Goal: Obtain resource: Download file/media

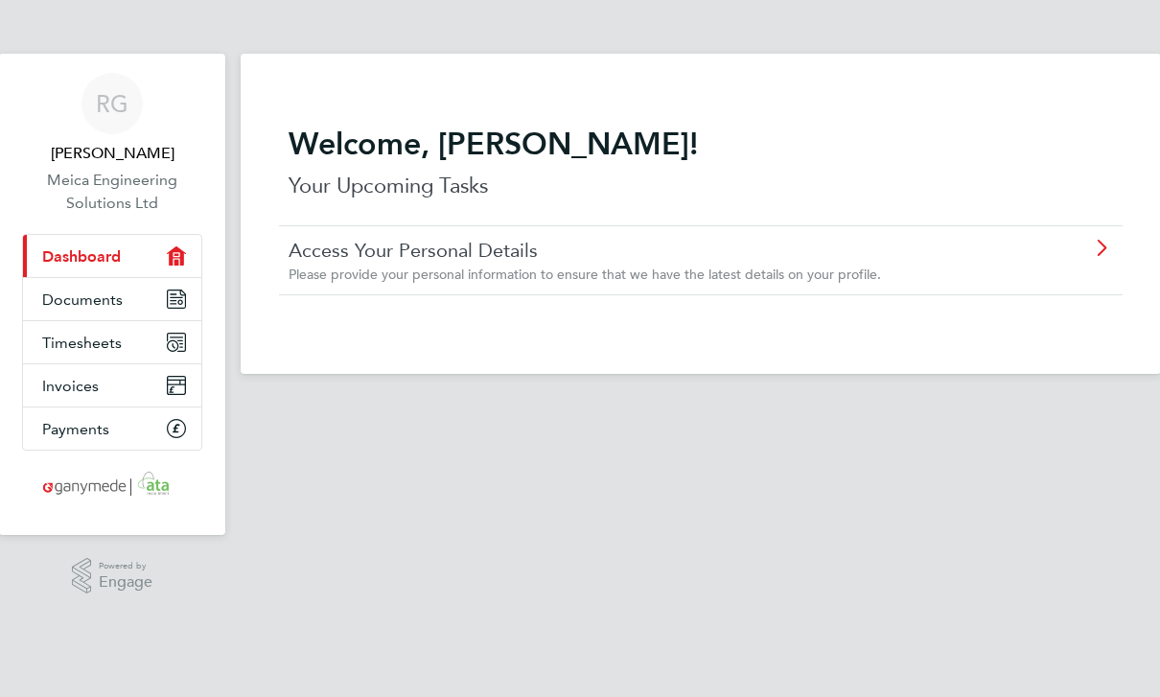
click at [159, 297] on link "Documents" at bounding box center [112, 299] width 178 height 42
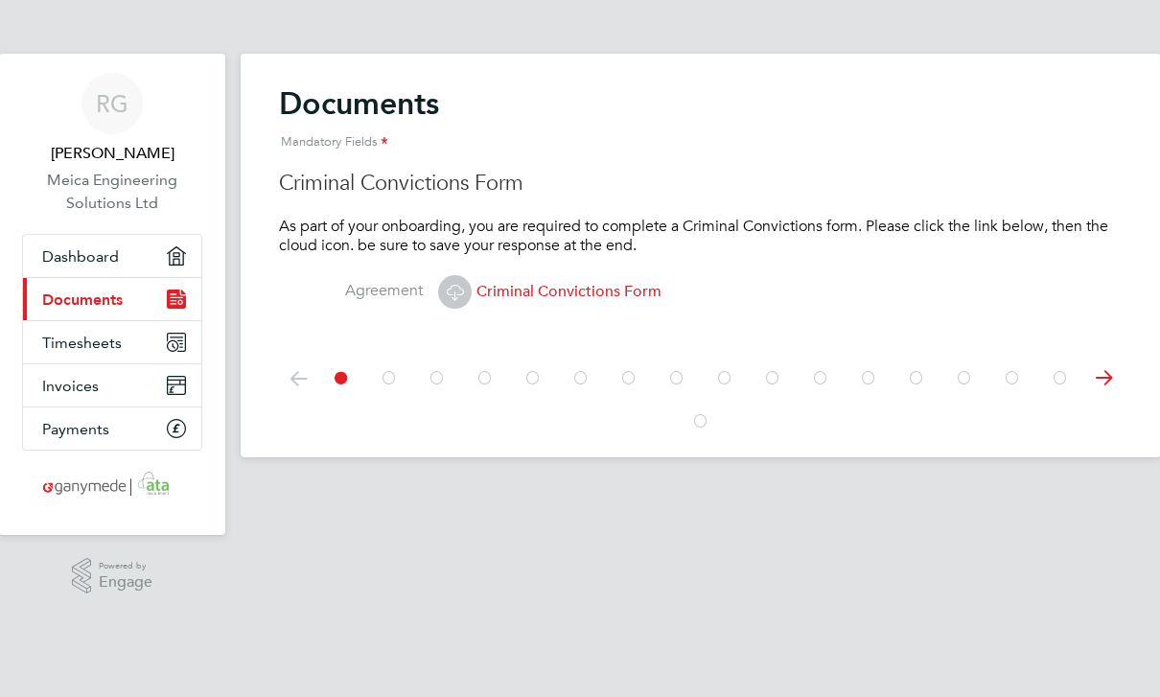
click at [1097, 371] on icon at bounding box center [1103, 378] width 38 height 43
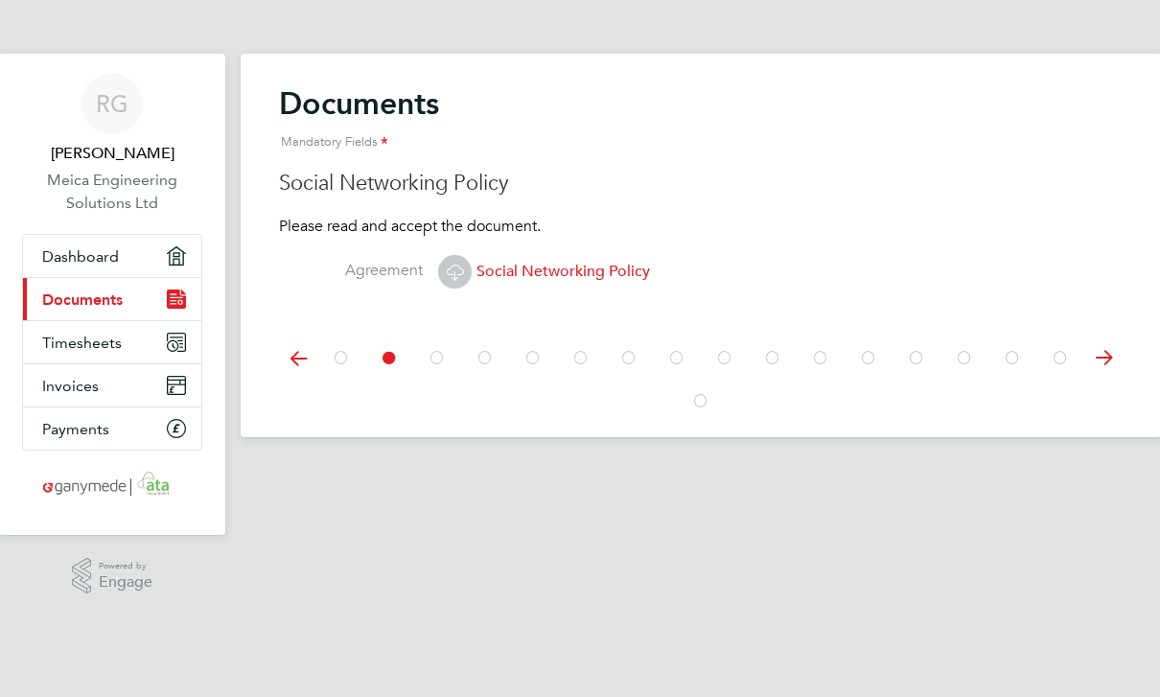
click at [1099, 360] on icon at bounding box center [1103, 357] width 38 height 43
click at [1108, 364] on icon at bounding box center [1103, 357] width 38 height 43
click at [1110, 370] on icon at bounding box center [1103, 357] width 38 height 43
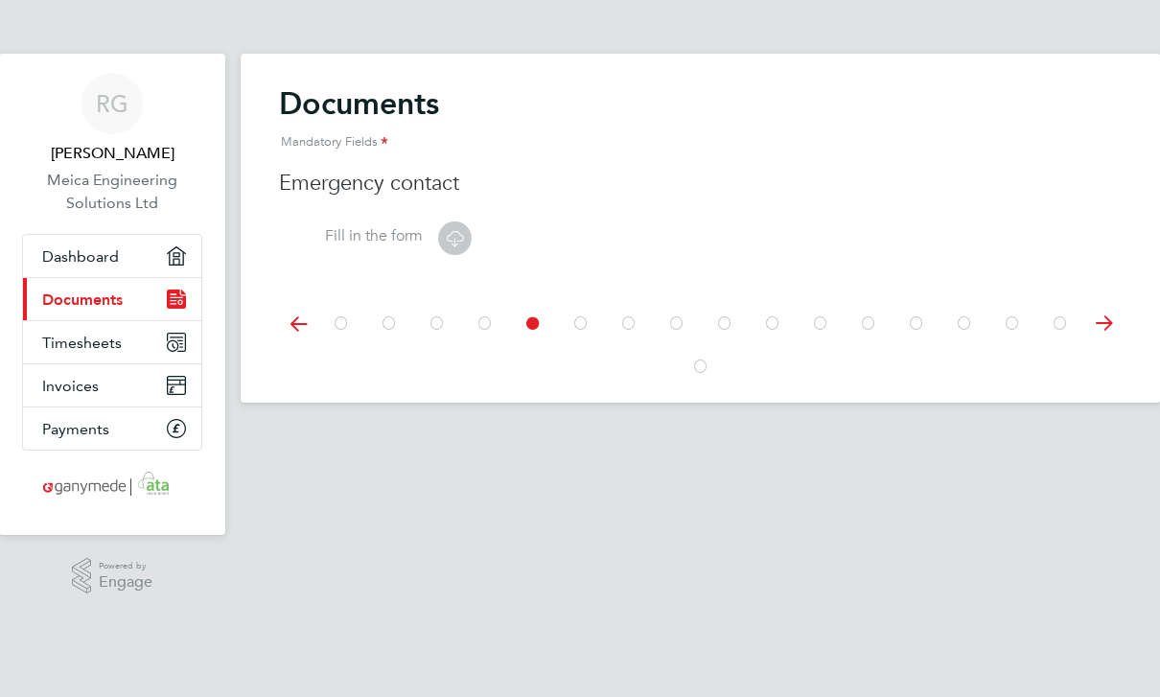
click at [1108, 325] on icon at bounding box center [1103, 323] width 38 height 43
click at [581, 190] on h3 "PSC Business Services Agreement v1.2" at bounding box center [700, 184] width 843 height 28
click at [460, 242] on icon at bounding box center [455, 238] width 24 height 24
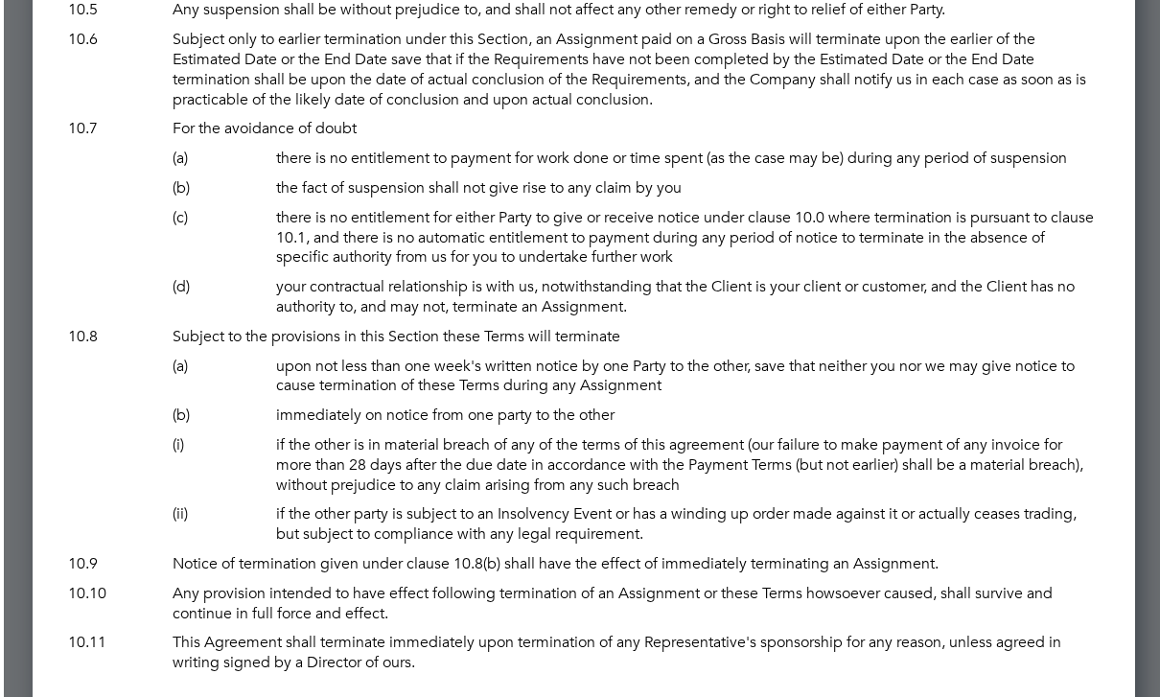
scroll to position [10923, 0]
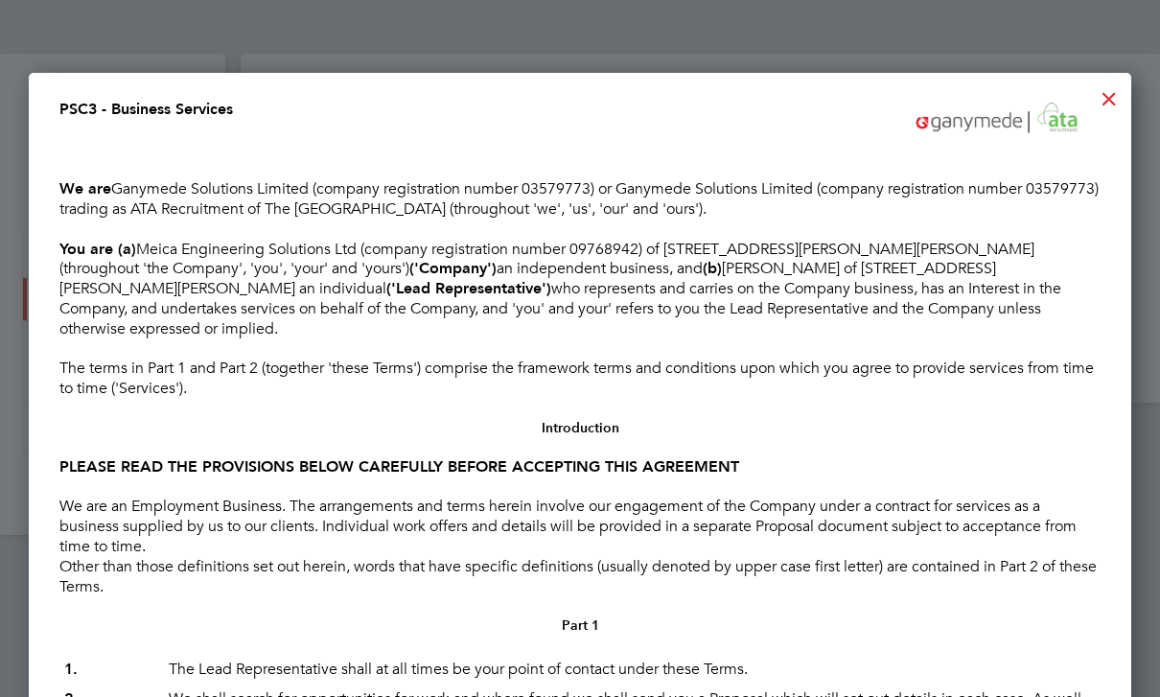
click at [1100, 91] on div at bounding box center [1109, 94] width 35 height 35
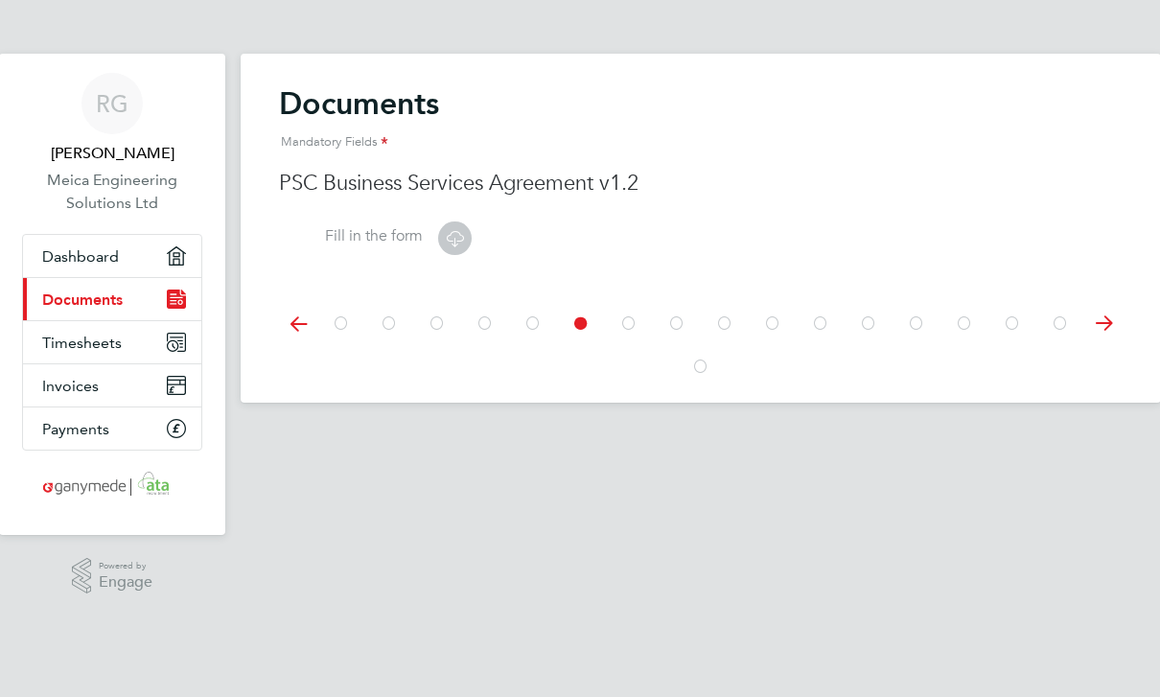
click at [1106, 318] on icon at bounding box center [1103, 323] width 38 height 43
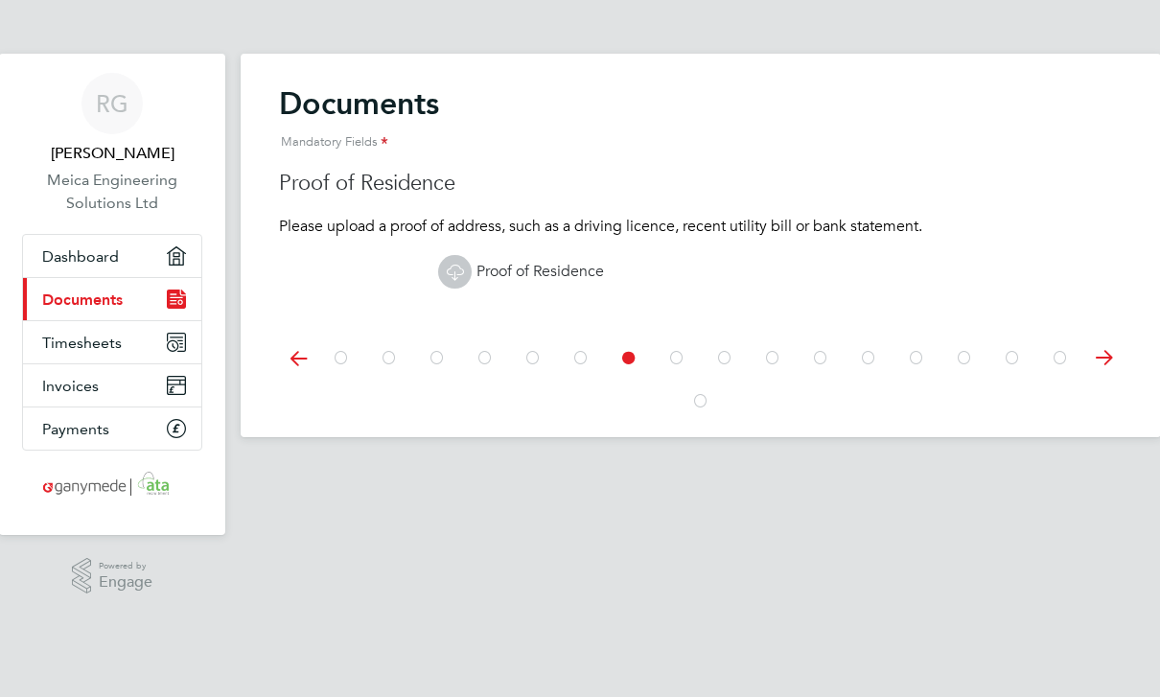
click at [1110, 351] on icon at bounding box center [1103, 357] width 38 height 43
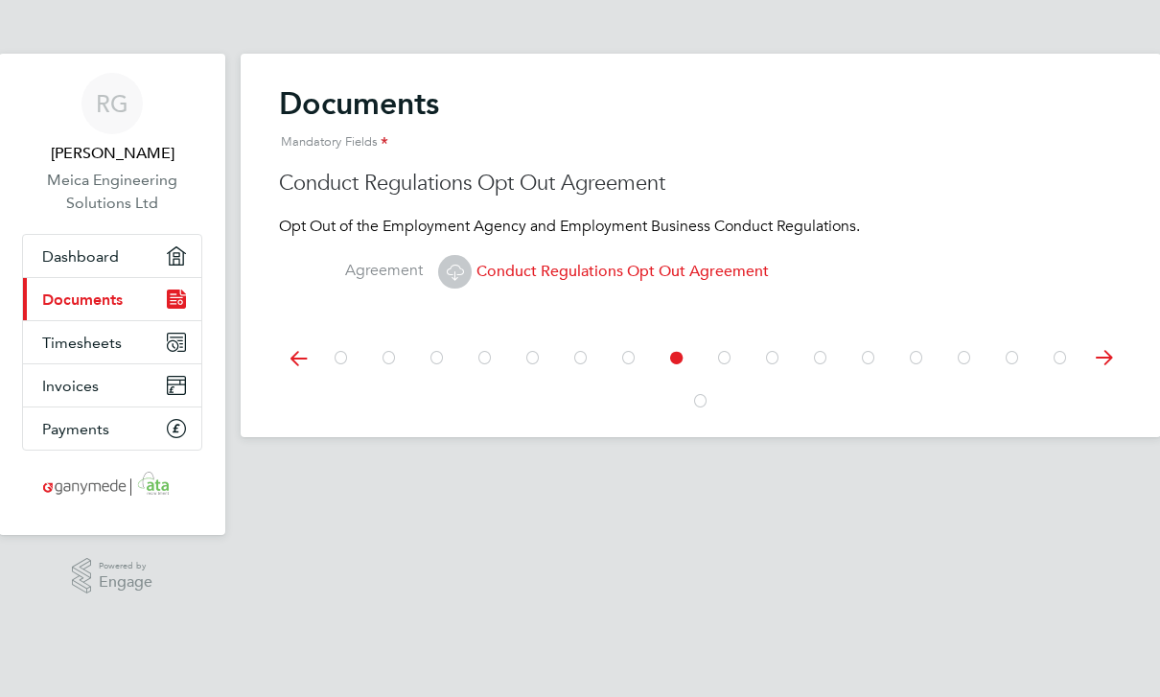
click at [1115, 358] on icon at bounding box center [1103, 357] width 38 height 43
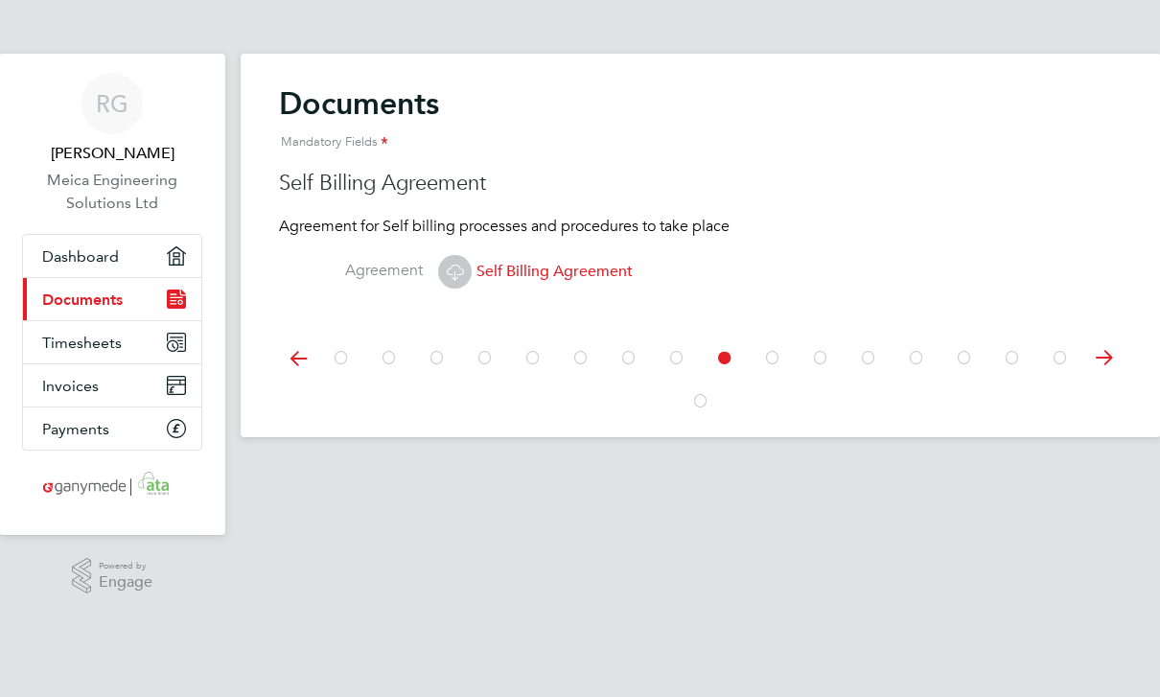
click at [591, 272] on span "Self Billing Agreement" at bounding box center [535, 271] width 195 height 19
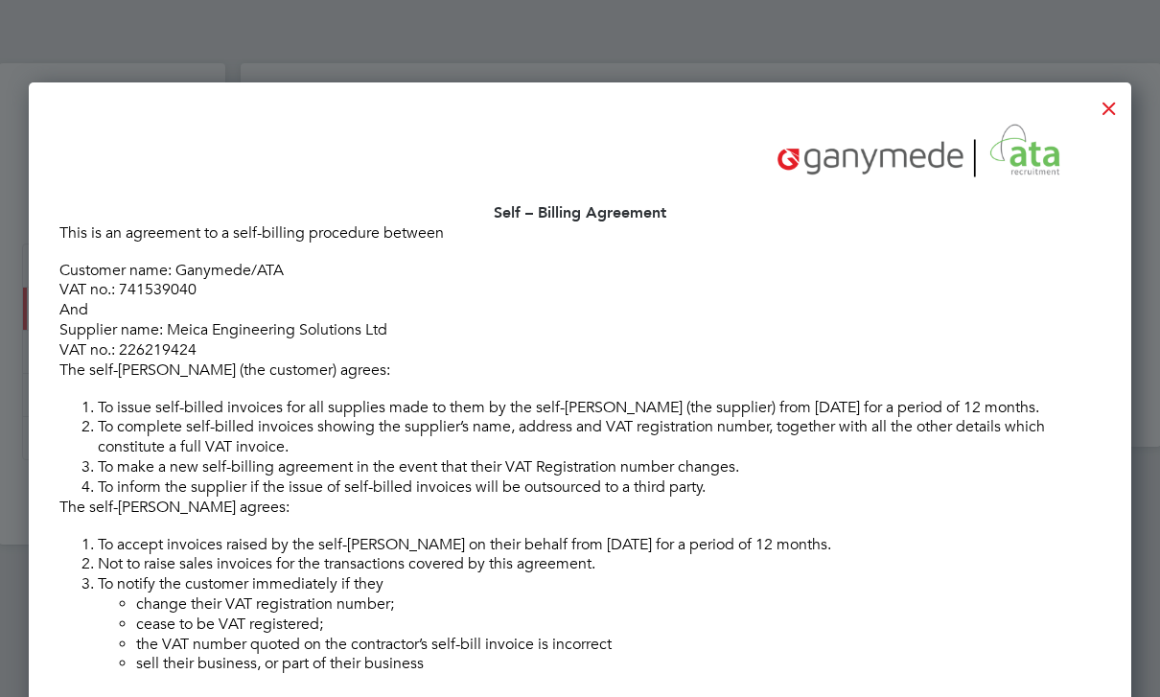
click at [1113, 112] on div at bounding box center [1109, 103] width 35 height 35
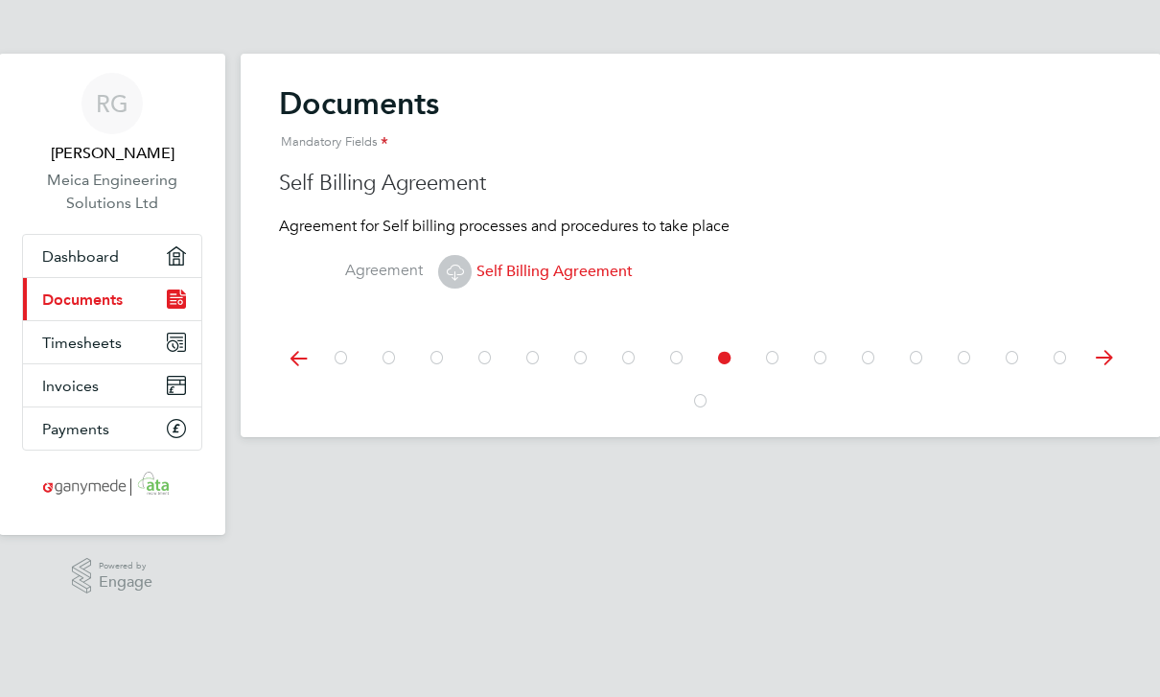
click at [1104, 359] on icon at bounding box center [1103, 357] width 38 height 43
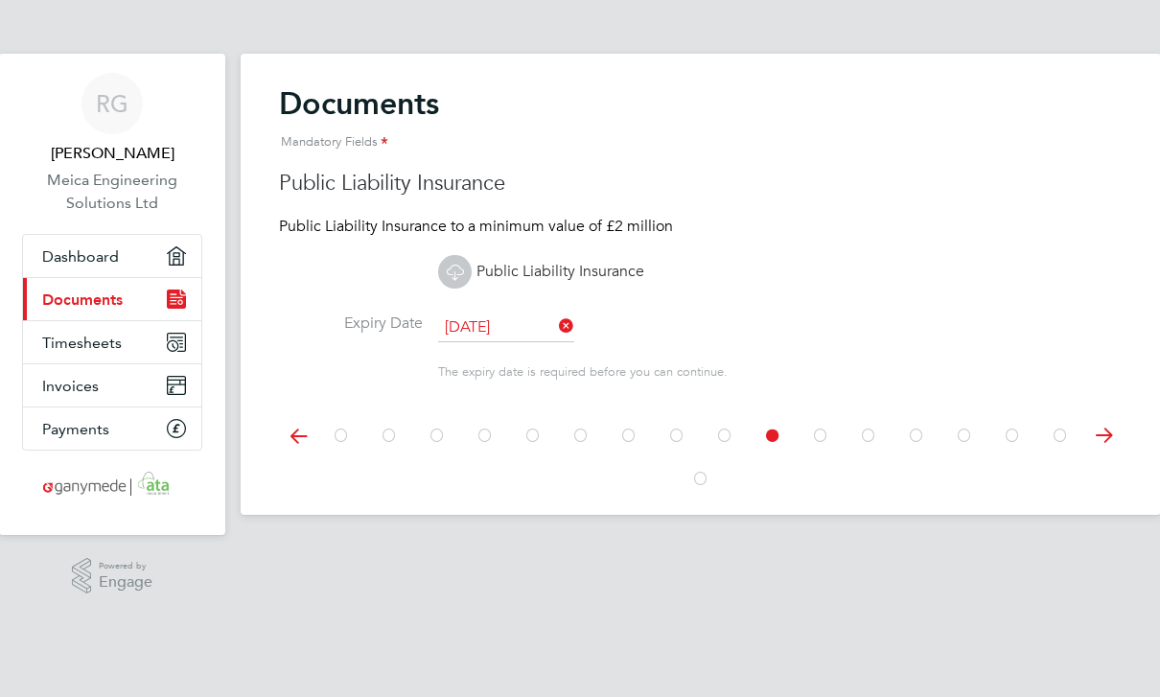
click at [1102, 437] on icon at bounding box center [1103, 435] width 38 height 43
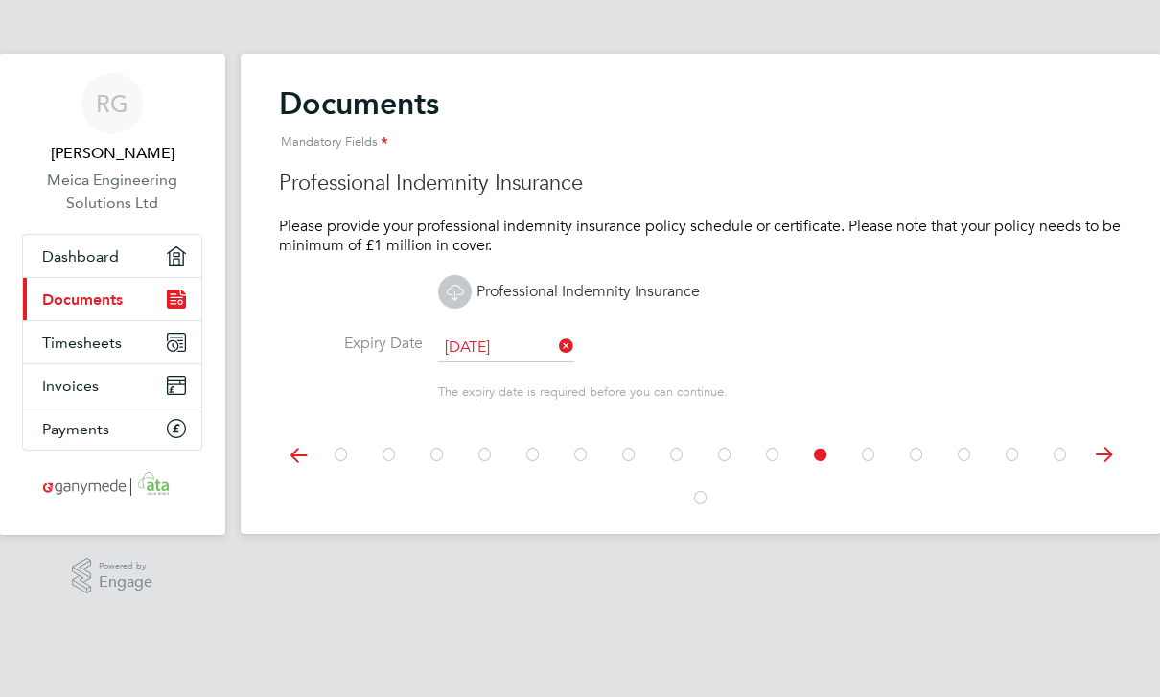
click at [1109, 457] on icon at bounding box center [1103, 454] width 38 height 43
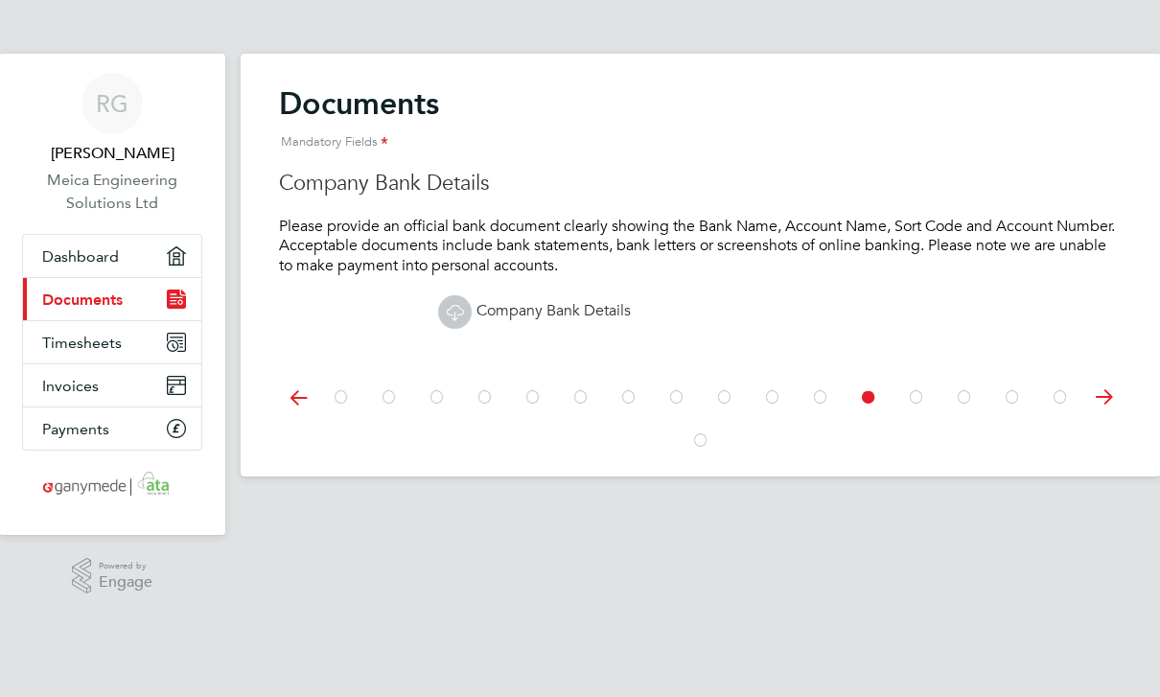
click at [1098, 404] on icon at bounding box center [1103, 397] width 38 height 43
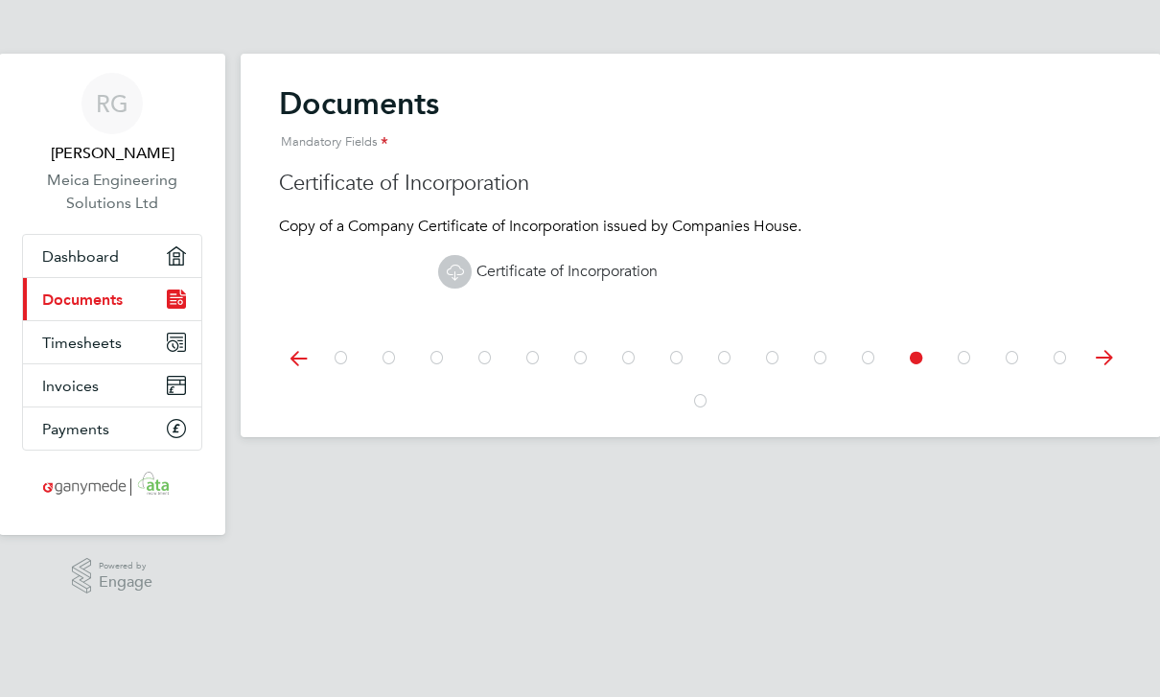
click at [1095, 355] on icon at bounding box center [1103, 357] width 38 height 43
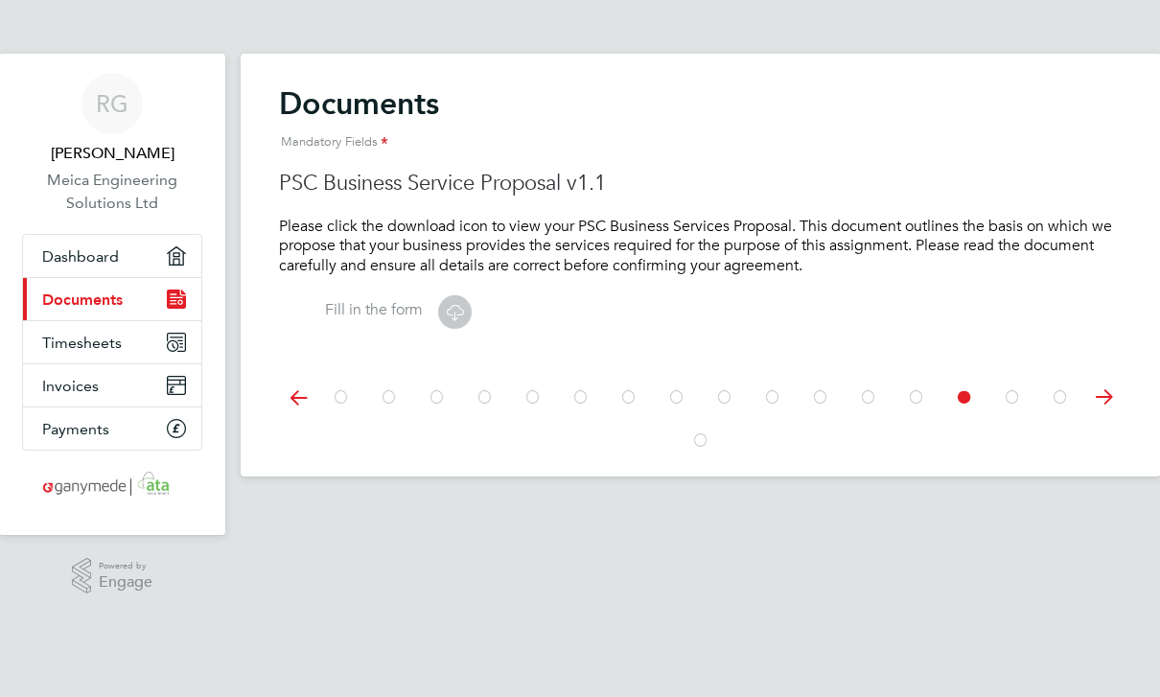
click at [1101, 407] on icon at bounding box center [1103, 397] width 38 height 43
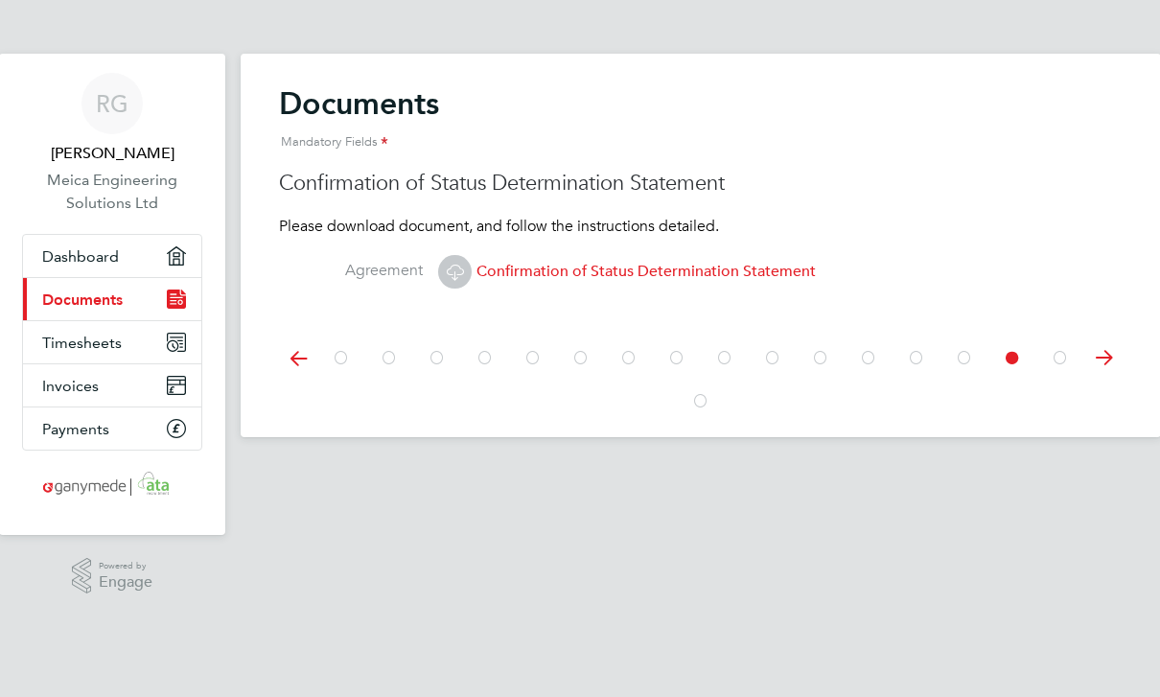
click at [303, 352] on icon at bounding box center [298, 357] width 38 height 43
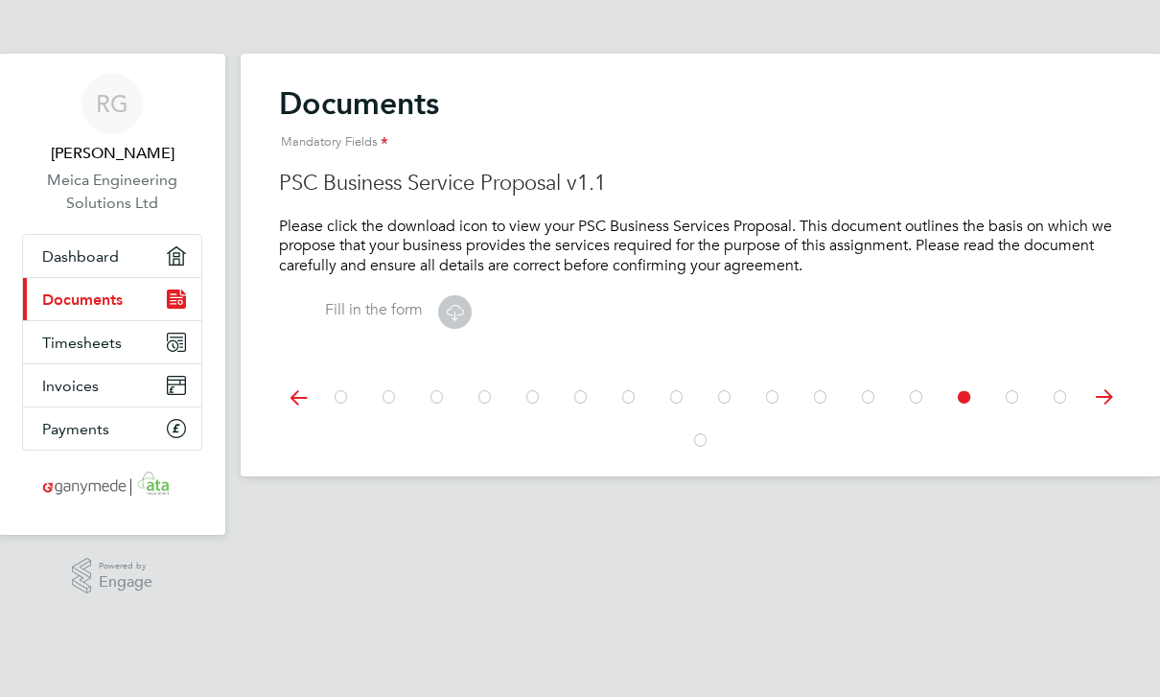
click at [381, 307] on label "Fill in the form" at bounding box center [351, 310] width 144 height 20
click at [461, 315] on icon at bounding box center [455, 312] width 24 height 24
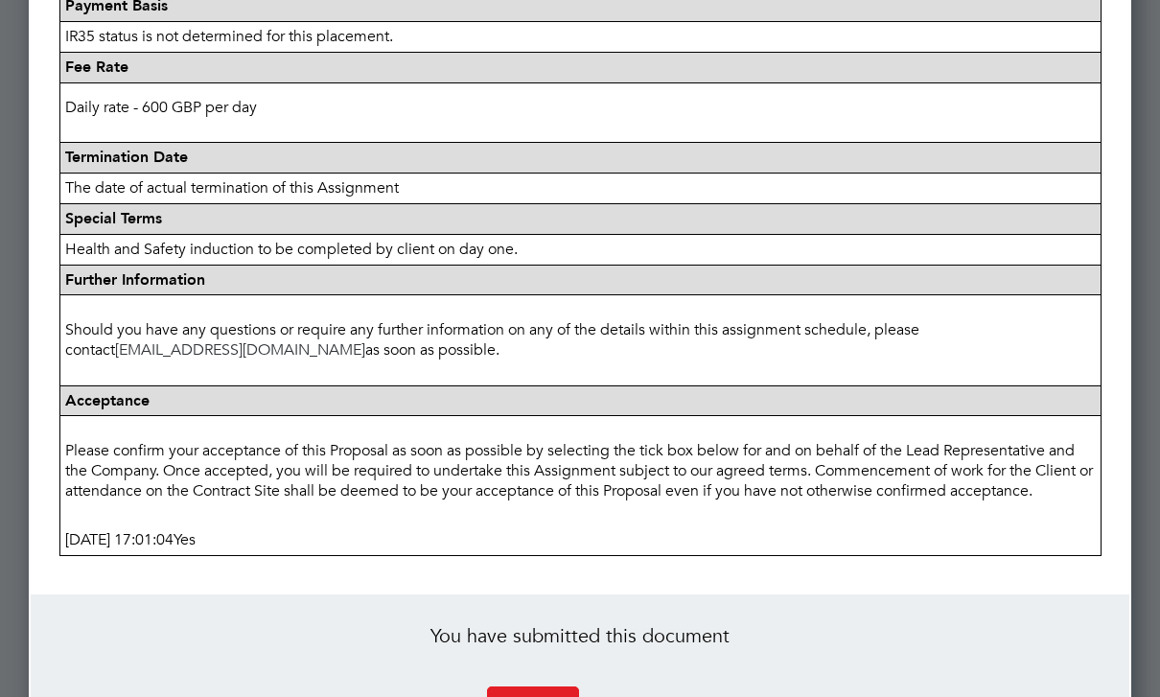
scroll to position [912, 0]
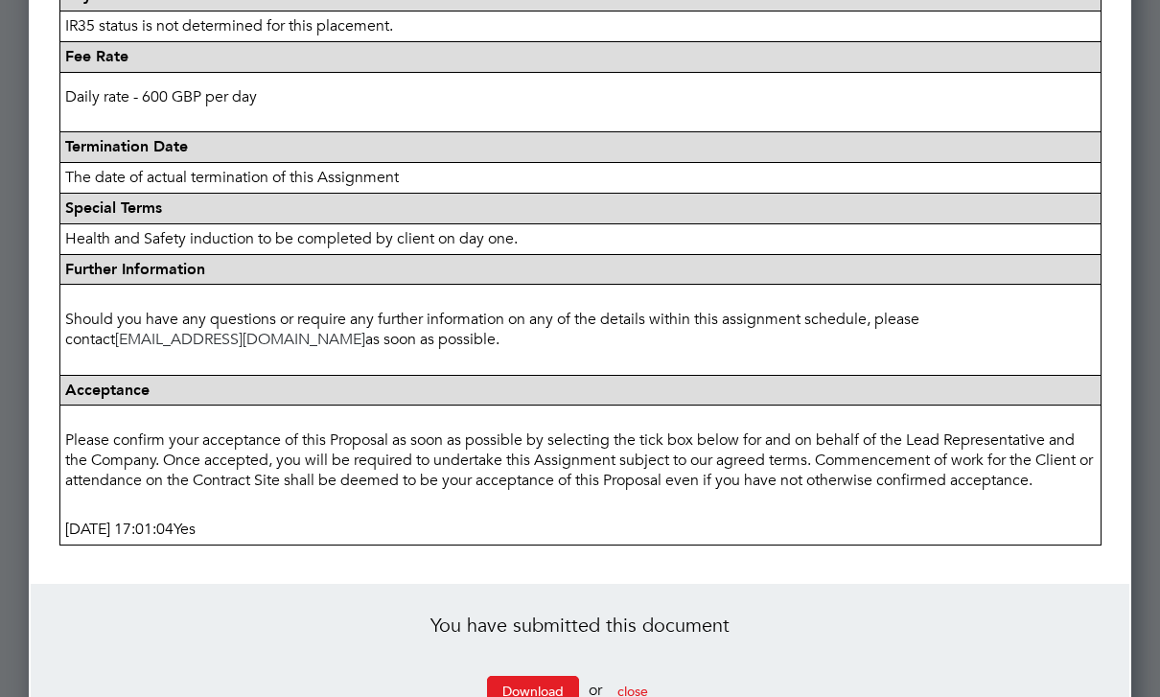
click at [645, 691] on span "close" at bounding box center [632, 690] width 31 height 17
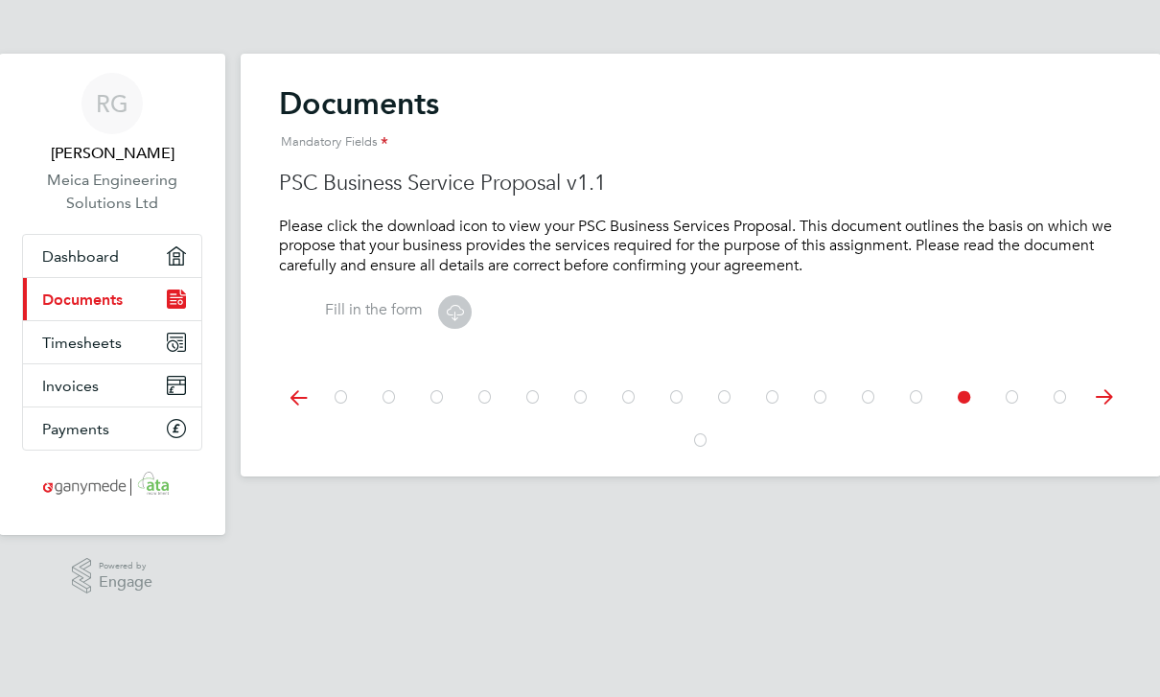
scroll to position [0, 0]
click at [1104, 399] on icon at bounding box center [1103, 397] width 38 height 43
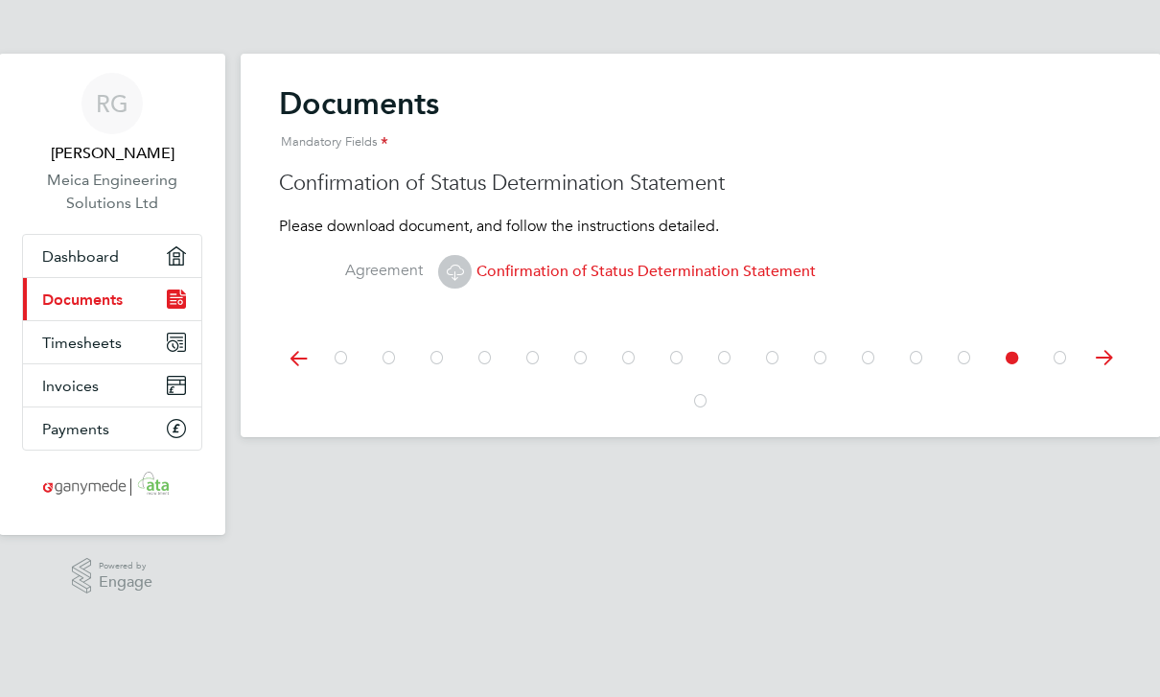
click at [1104, 355] on icon at bounding box center [1103, 357] width 38 height 43
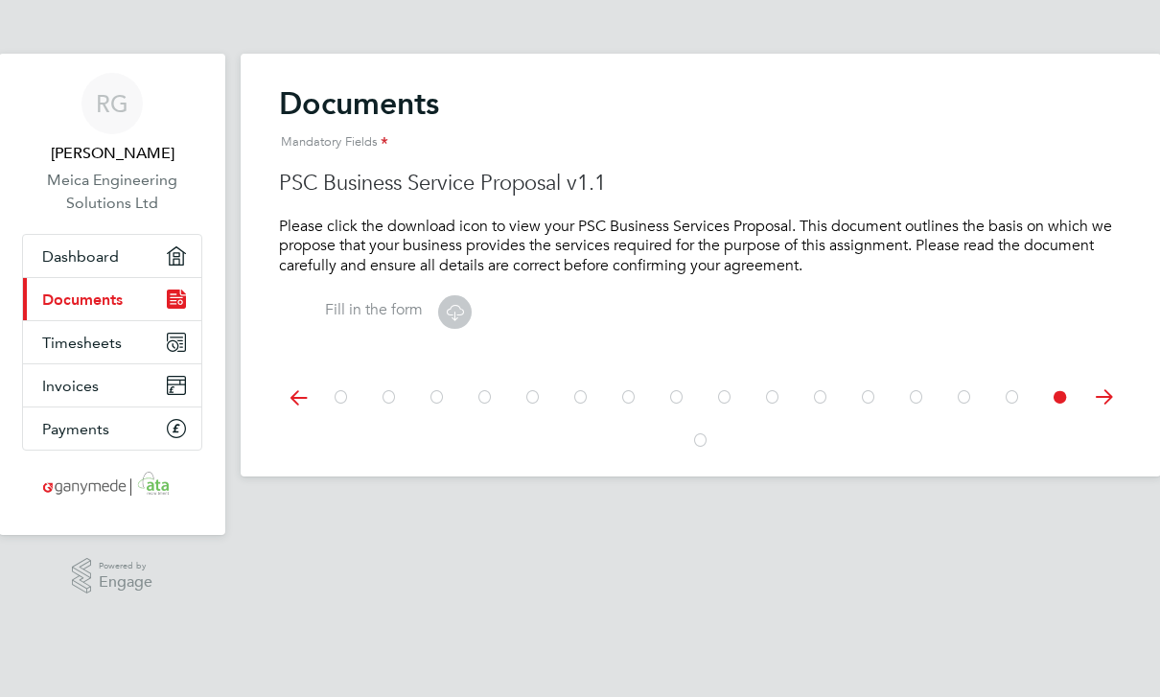
click at [399, 310] on label "Fill in the form" at bounding box center [351, 310] width 144 height 20
click at [459, 307] on icon at bounding box center [455, 312] width 24 height 24
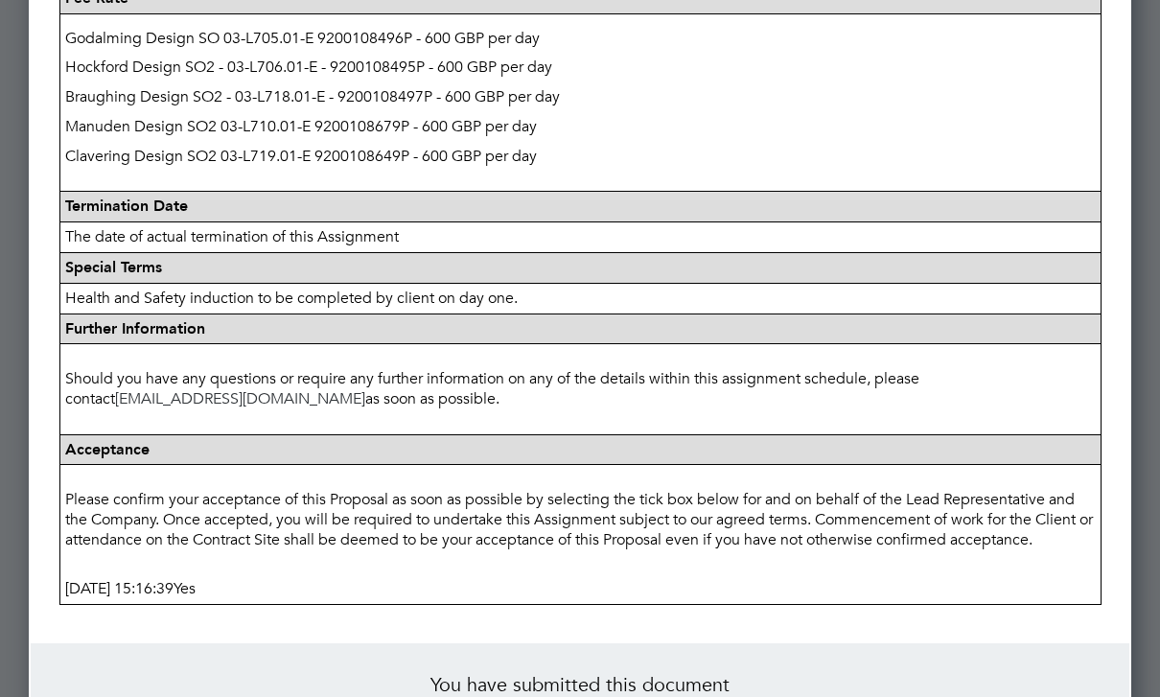
scroll to position [1027, 0]
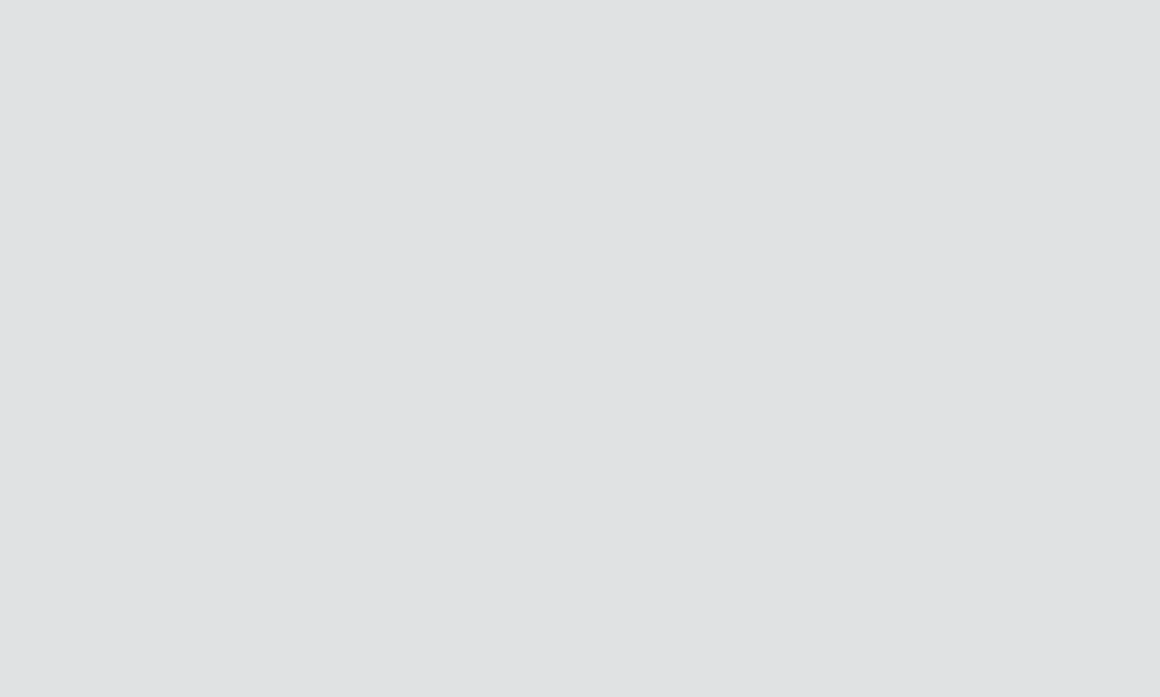
scroll to position [0, 0]
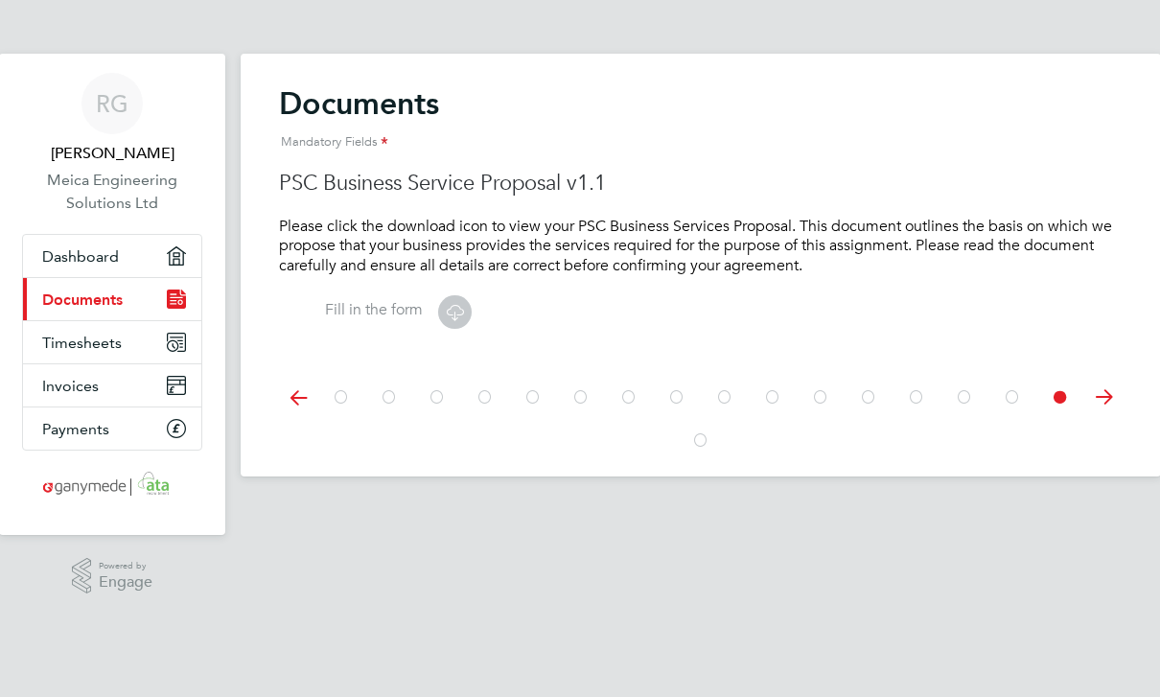
click at [1091, 398] on icon at bounding box center [1103, 397] width 38 height 43
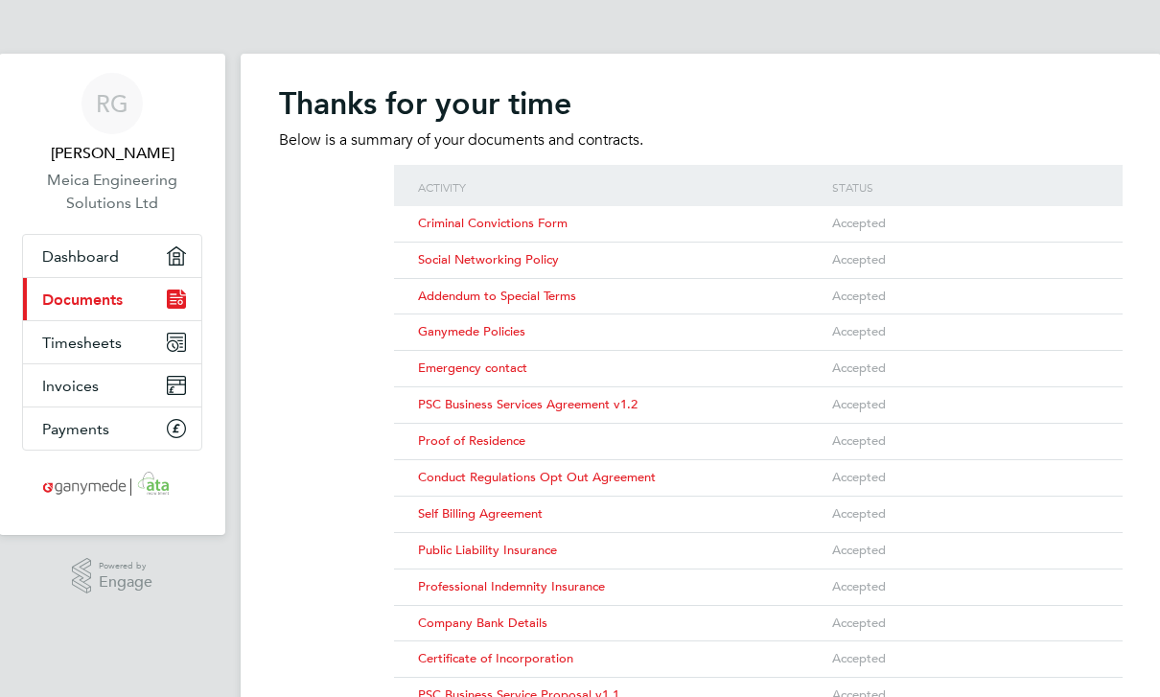
click at [497, 329] on span "Ganymede Policies" at bounding box center [471, 331] width 107 height 16
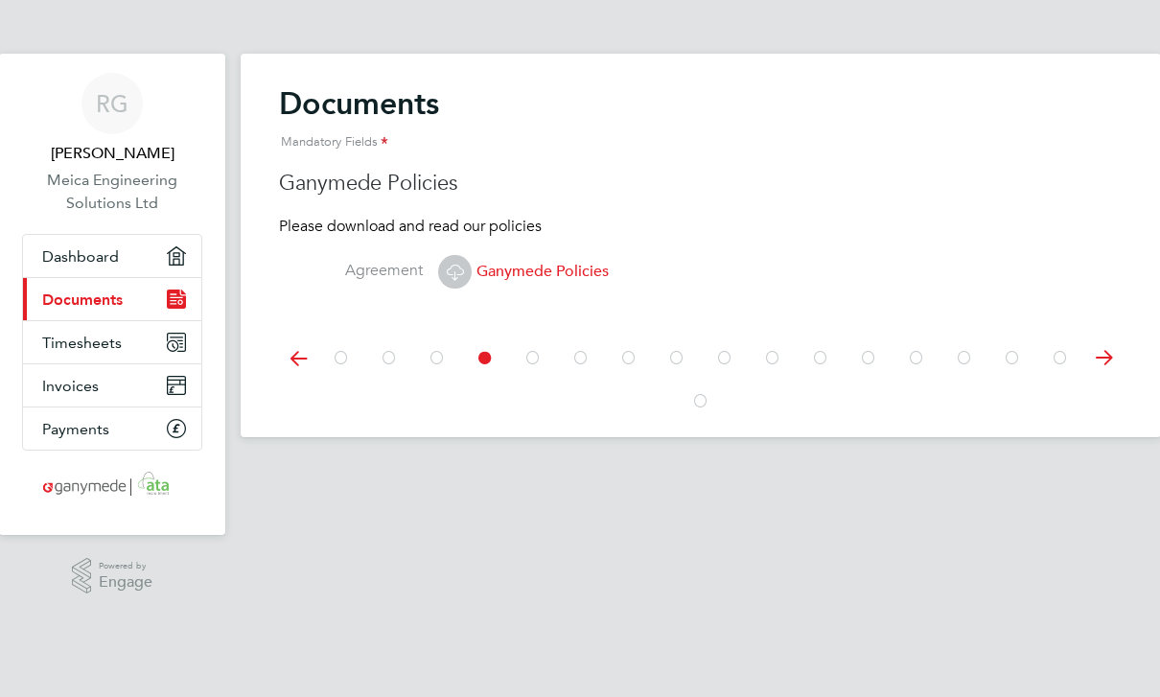
click at [451, 265] on icon at bounding box center [455, 272] width 24 height 24
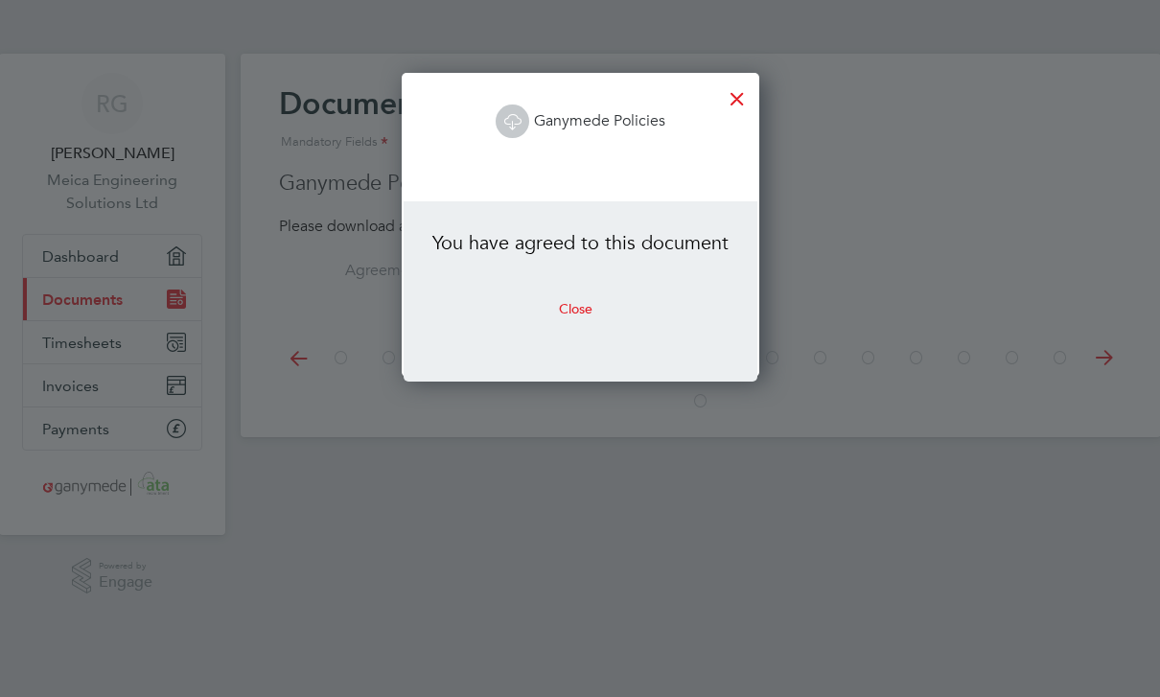
scroll to position [304, 357]
click at [575, 313] on button "Close" at bounding box center [575, 308] width 64 height 31
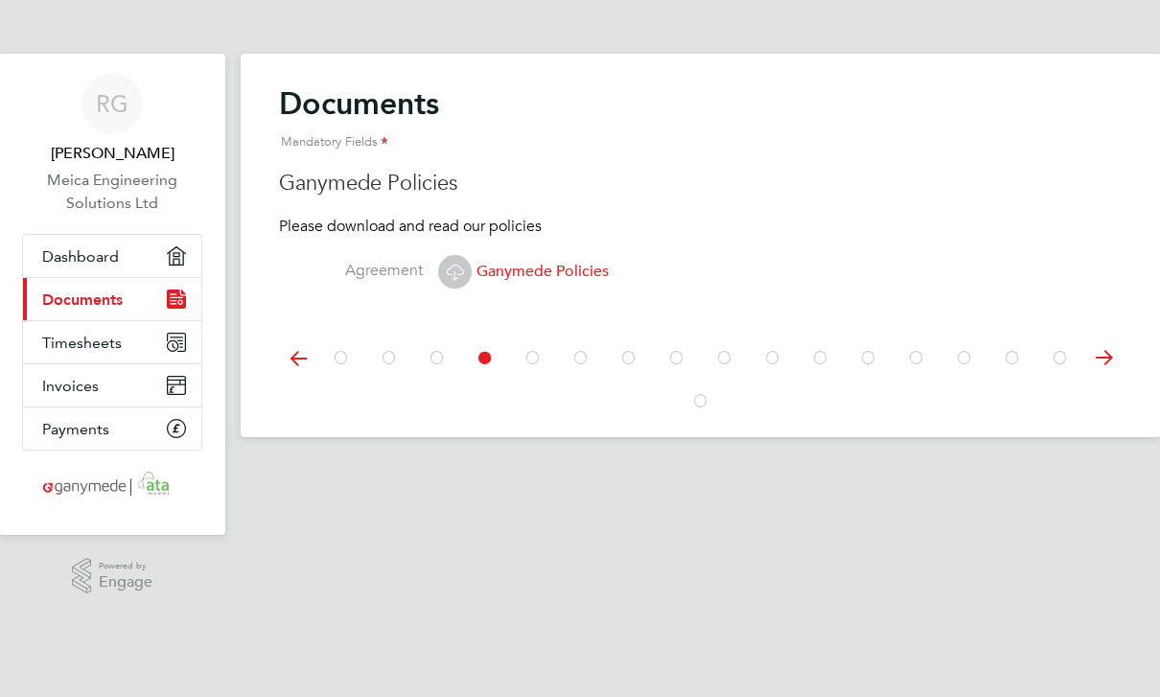
click at [565, 271] on span "Ganymede Policies" at bounding box center [523, 271] width 171 height 19
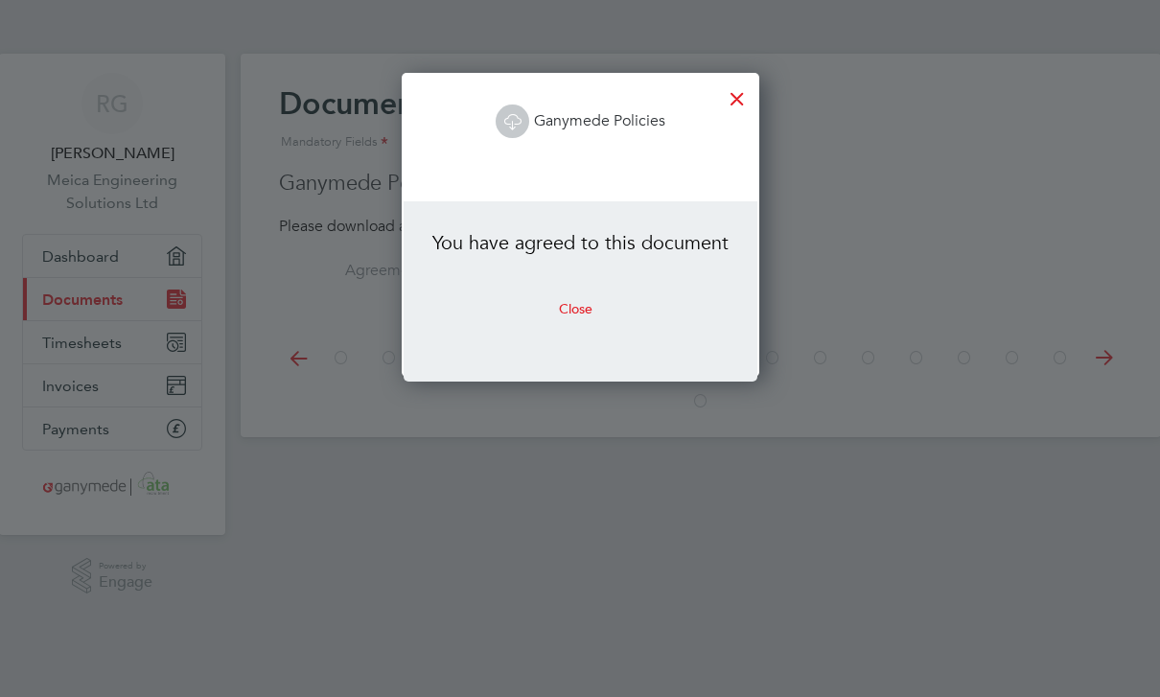
click at [576, 311] on button "Close" at bounding box center [575, 308] width 64 height 31
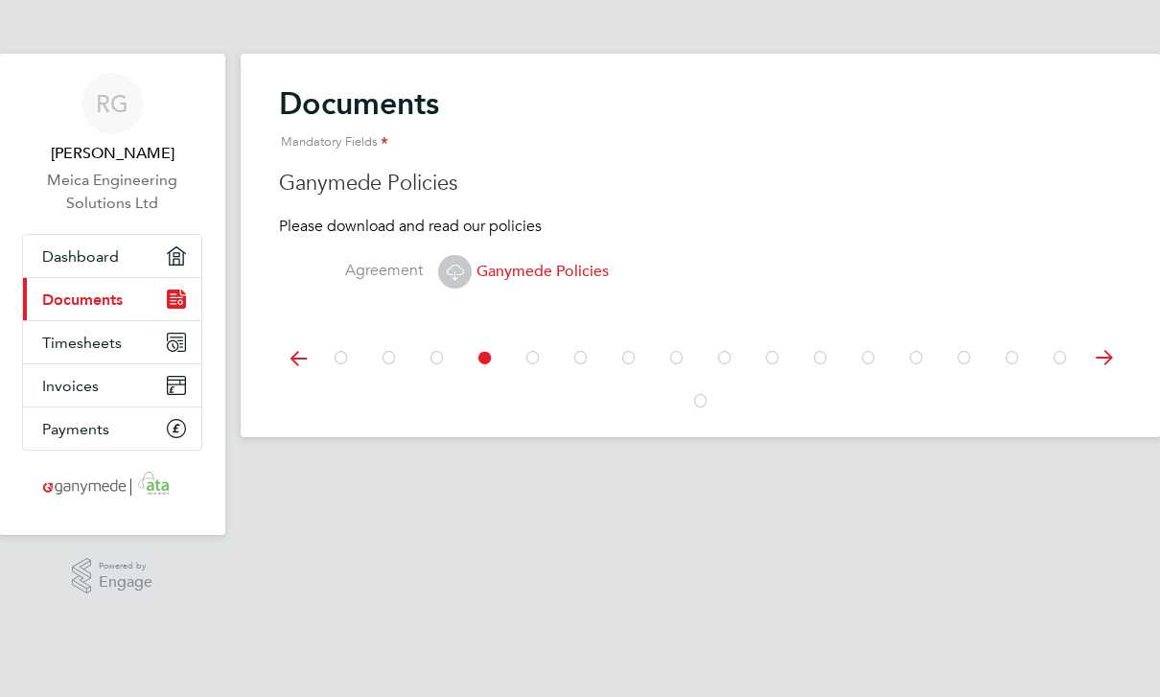
click at [144, 400] on link "Invoices" at bounding box center [112, 385] width 178 height 42
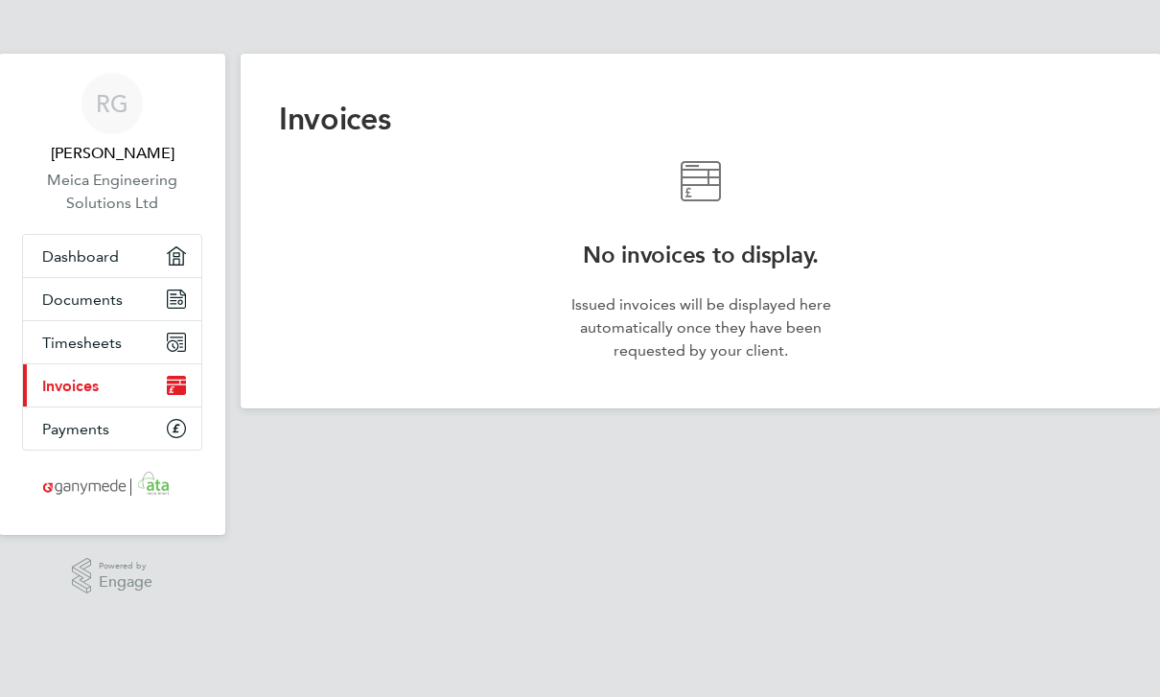
click at [169, 263] on icon "Main navigation" at bounding box center [176, 255] width 19 height 19
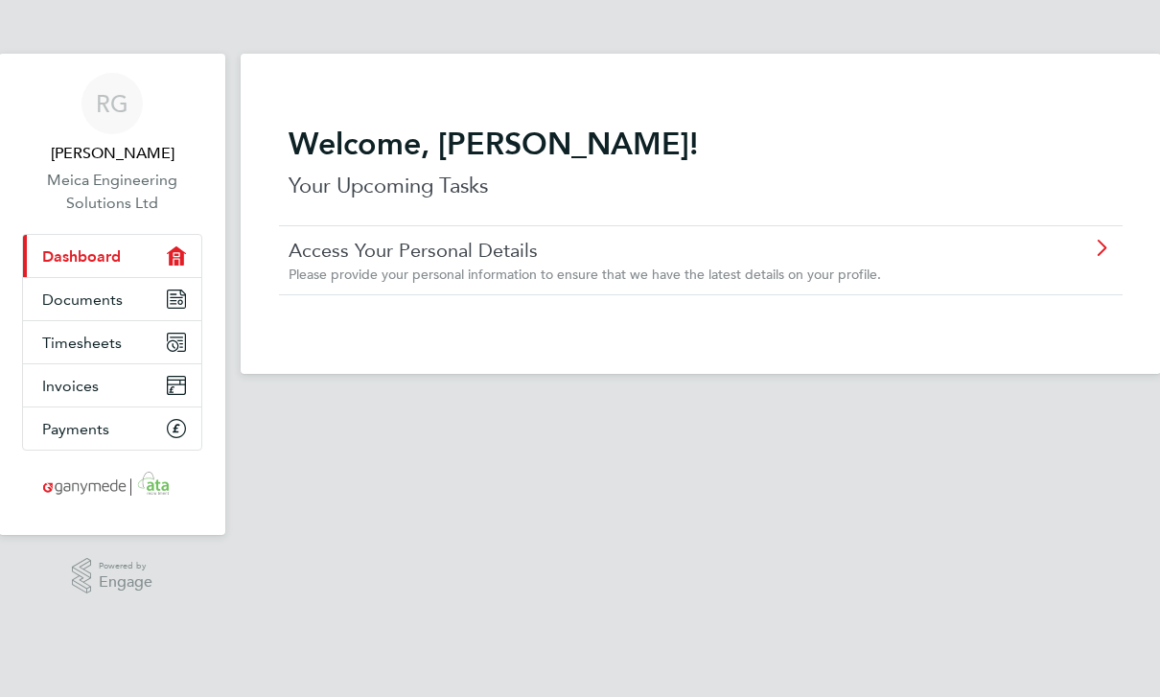
click at [154, 358] on link "Timesheets" at bounding box center [112, 342] width 178 height 42
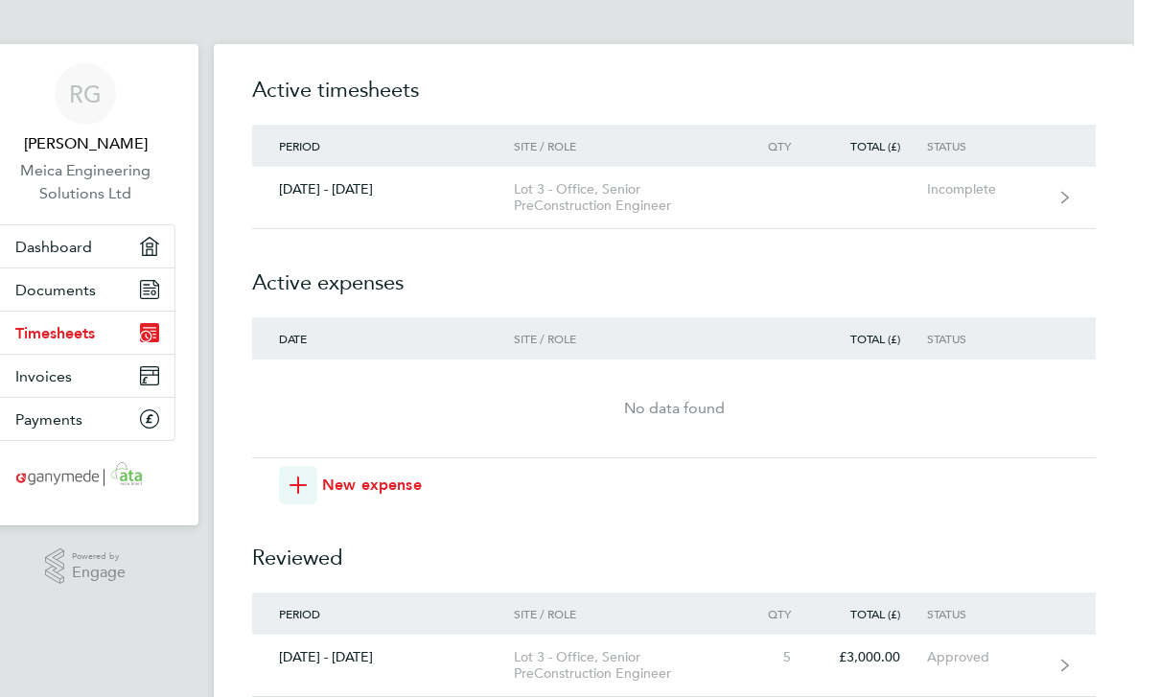
scroll to position [0, 1]
